Goal: Understand process/instructions

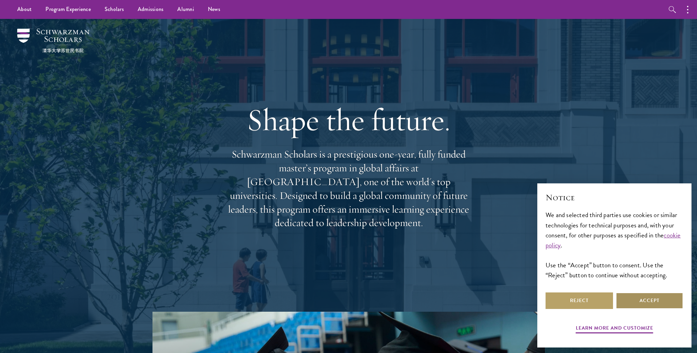
click at [651, 294] on button "Accept" at bounding box center [648, 300] width 67 height 17
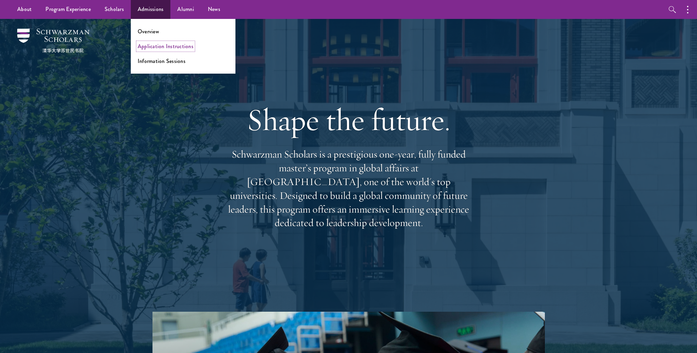
click at [160, 45] on link "Application Instructions" at bounding box center [166, 46] width 56 height 8
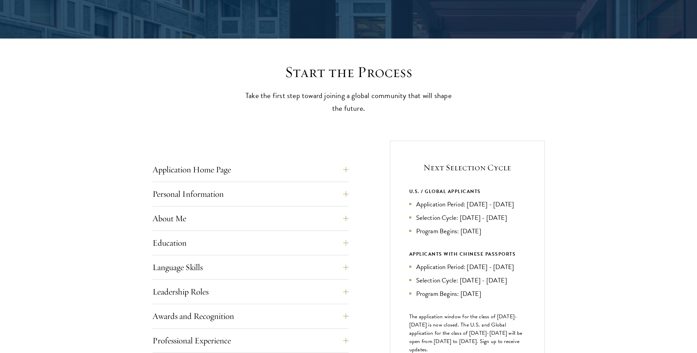
scroll to position [241, 0]
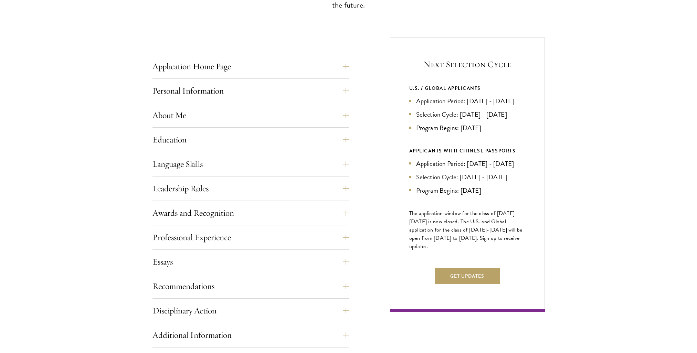
click at [444, 133] on li "Program Begins: Aug 2027" at bounding box center [467, 128] width 116 height 10
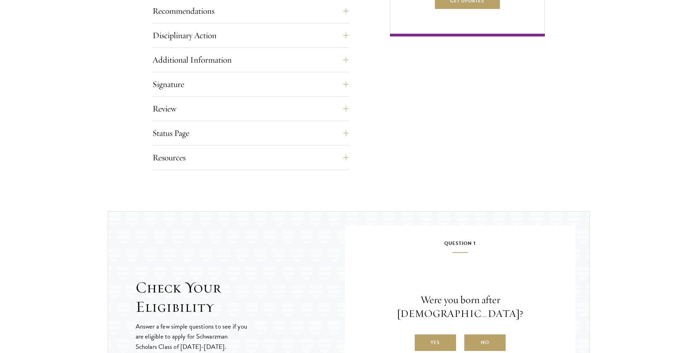
scroll to position [654, 0]
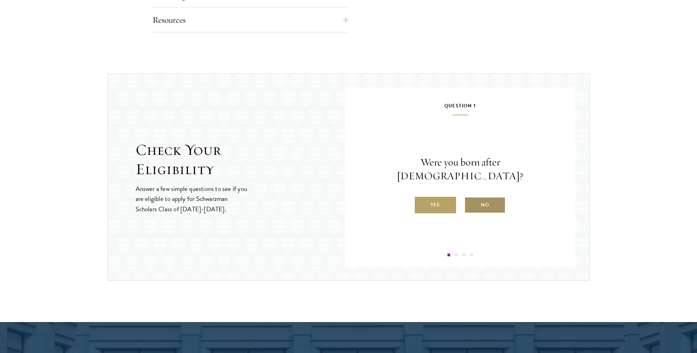
click at [475, 200] on label "No" at bounding box center [484, 205] width 41 height 17
click at [470, 200] on input "No" at bounding box center [467, 200] width 6 height 6
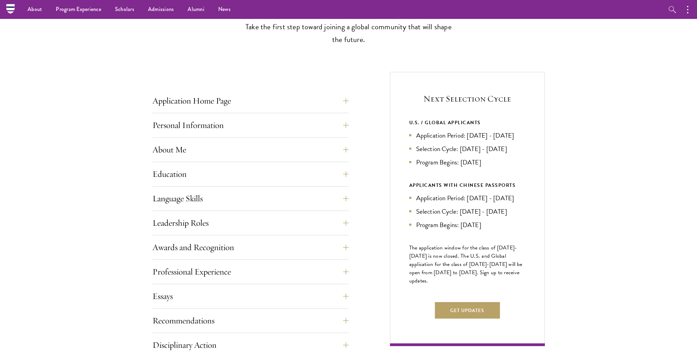
scroll to position [0, 0]
